Goal: Information Seeking & Learning: Stay updated

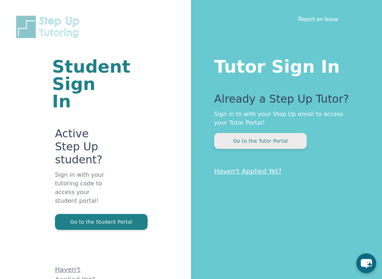
click at [253, 142] on button "Go to the Tutor Portal" at bounding box center [260, 141] width 93 height 16
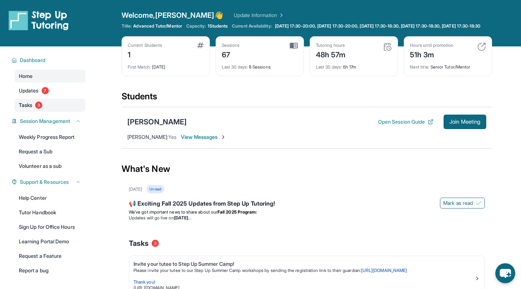
click at [43, 112] on link "Tasks 3" at bounding box center [49, 104] width 71 height 13
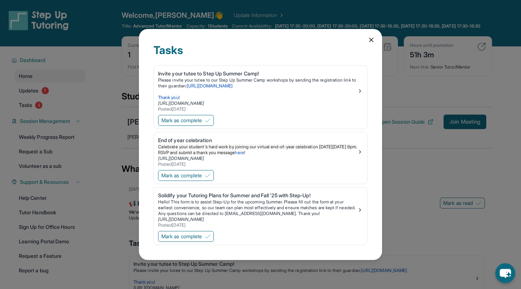
click at [368, 43] on icon at bounding box center [371, 39] width 7 height 7
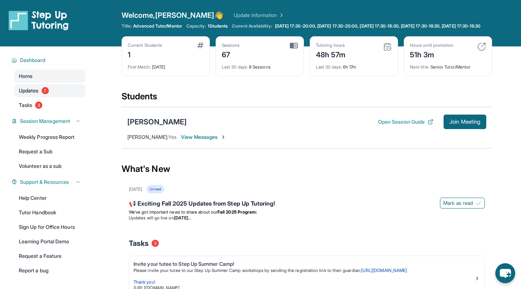
click at [20, 97] on link "Updates 7" at bounding box center [49, 90] width 71 height 13
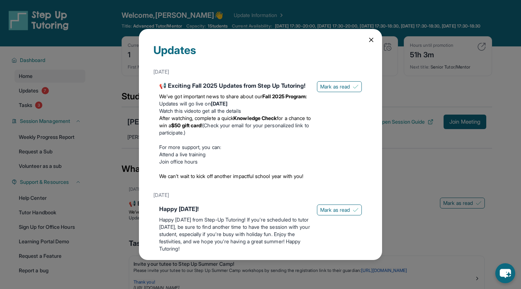
click at [366, 37] on div "Updates [DATE] 📢 Exciting Fall 2025 Updates from Step Up Tutoring! We’ve got im…" at bounding box center [260, 144] width 243 height 231
click at [369, 38] on icon at bounding box center [371, 39] width 7 height 7
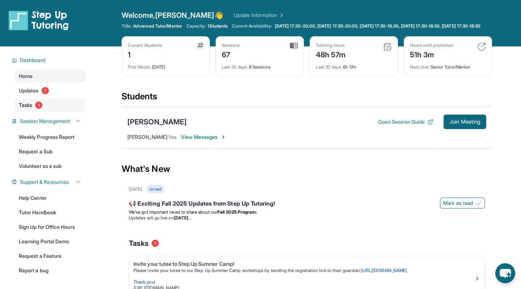
click at [19, 105] on link "Tasks 3" at bounding box center [49, 104] width 71 height 13
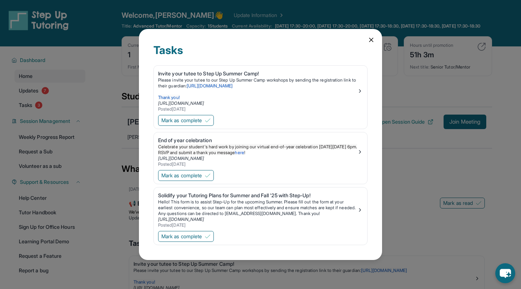
click at [32, 84] on div "Tasks Invite your tutee to Step Up Summer Camp! Please invite your tutee to our…" at bounding box center [260, 144] width 521 height 289
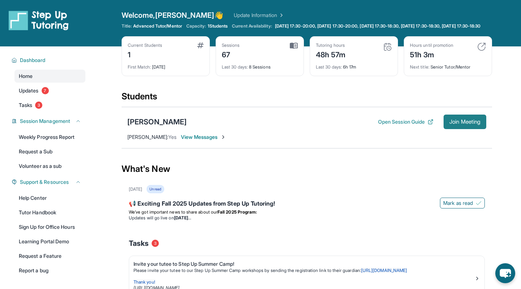
click at [382, 129] on button "Join Meeting" at bounding box center [465, 121] width 43 height 14
drag, startPoint x: 484, startPoint y: 129, endPoint x: 521, endPoint y: 23, distance: 112.0
click at [382, 39] on div "Open sidebar Welcome, [PERSON_NAME] 👋 Update Information Title: Advanced Tutor/…" at bounding box center [260, 222] width 521 height 445
